Goal: Subscribe to service/newsletter

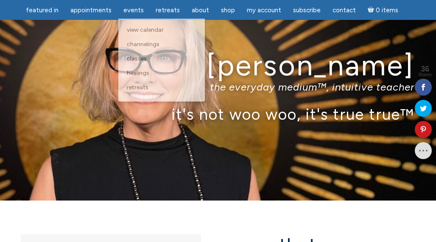
scroll to position [31, 0]
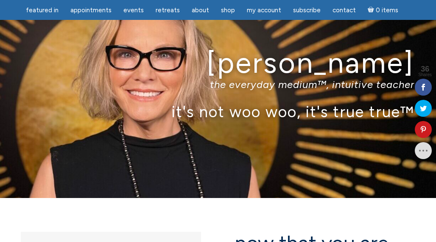
click at [129, 164] on div "[PERSON_NAME] the everyday medium™, intuitive teacher it's not woo woo, it's tr…" at bounding box center [218, 83] width 436 height 229
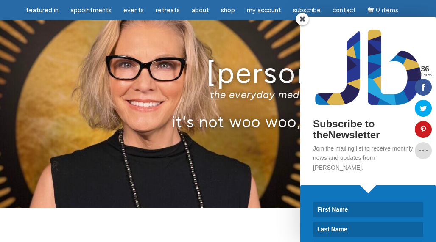
scroll to position [22, 0]
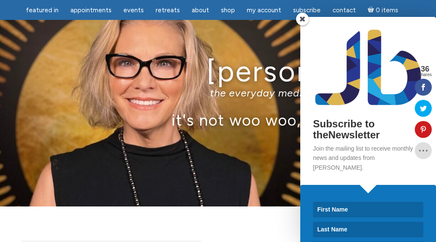
click at [342, 203] on input at bounding box center [368, 210] width 110 height 16
type input "[PERSON_NAME]"
type input "[EMAIL_ADDRESS][DOMAIN_NAME]"
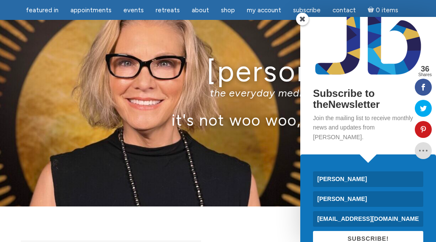
scroll to position [40, 0]
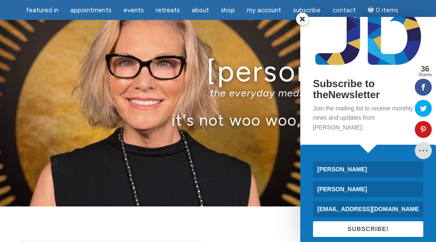
click at [359, 226] on span "SUBSCRIBE!" at bounding box center [367, 229] width 41 height 7
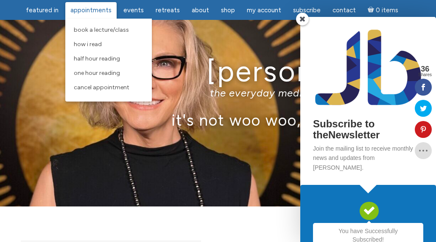
click at [97, 9] on span "Appointments" at bounding box center [90, 10] width 41 height 8
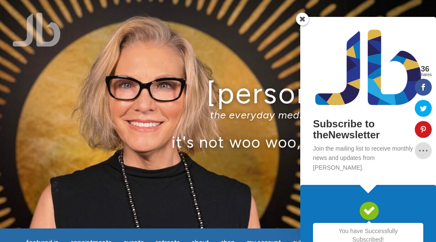
click at [64, 67] on div "[PERSON_NAME] the everyday medium™, intuitive teacher it's not woo woo, it's tr…" at bounding box center [218, 114] width 436 height 229
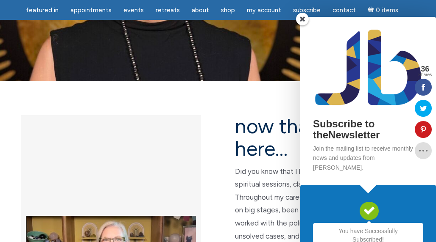
scroll to position [154, 0]
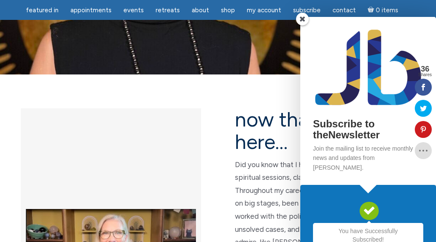
click at [302, 17] on span at bounding box center [302, 19] width 13 height 13
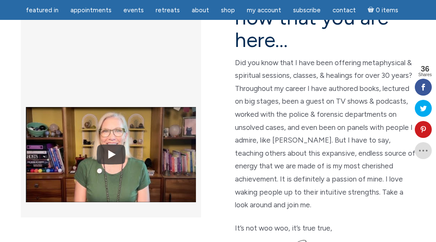
scroll to position [259, 0]
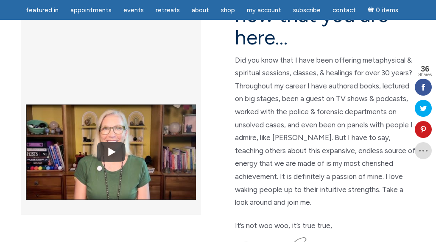
click at [209, 152] on div at bounding box center [115, 146] width 203 height 284
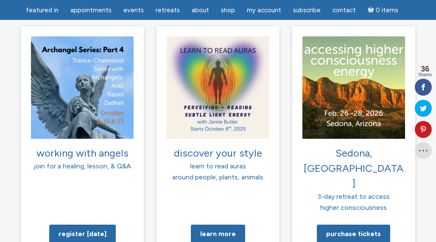
scroll to position [681, 0]
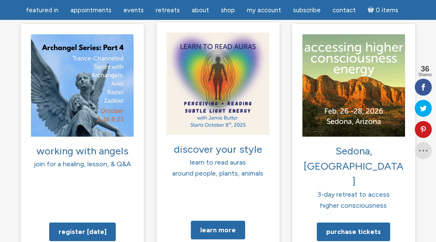
click at [166, 220] on div "Learn more" at bounding box center [217, 230] width 123 height 20
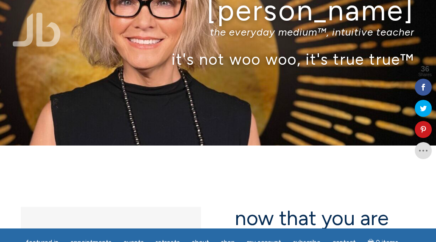
scroll to position [0, 0]
